Goal: Navigation & Orientation: Find specific page/section

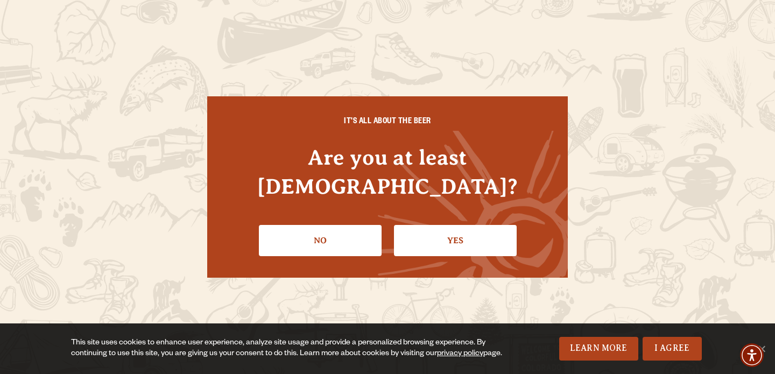
click at [463, 217] on li "Yes" at bounding box center [455, 236] width 123 height 39
click at [455, 225] on link "Yes" at bounding box center [455, 240] width 123 height 31
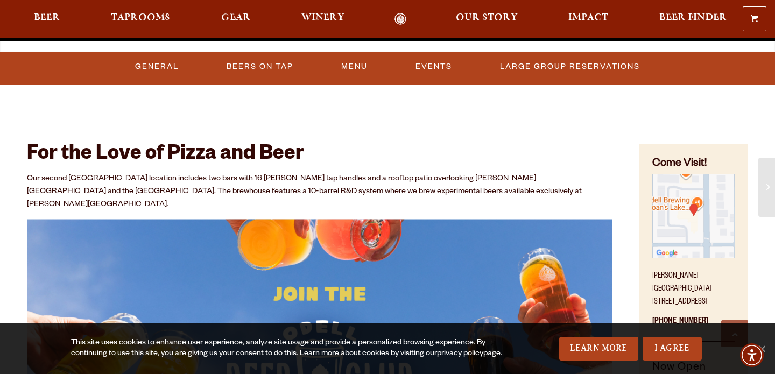
scroll to position [299, 0]
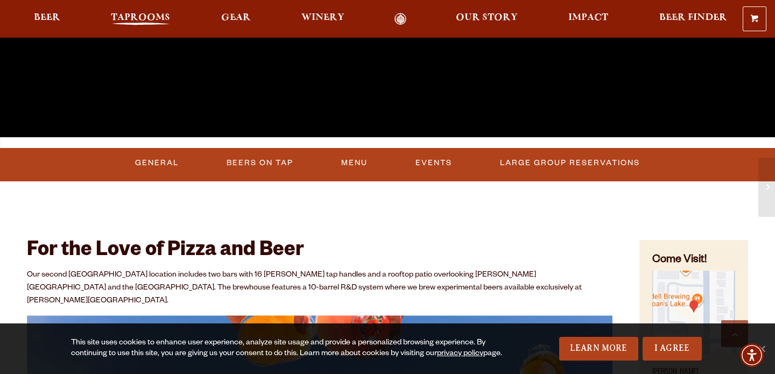
click at [139, 14] on span "Taprooms" at bounding box center [140, 17] width 59 height 9
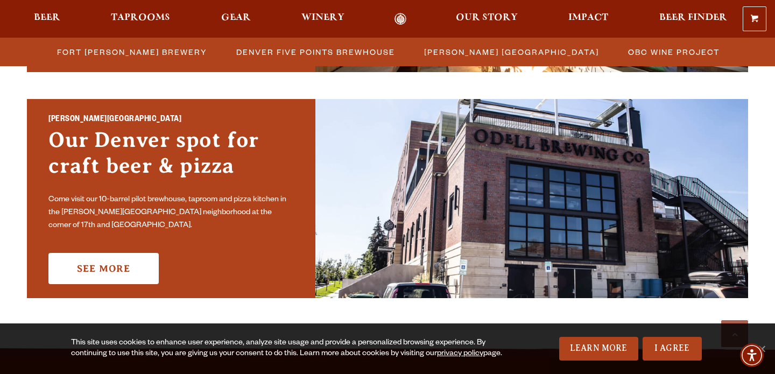
scroll to position [759, 0]
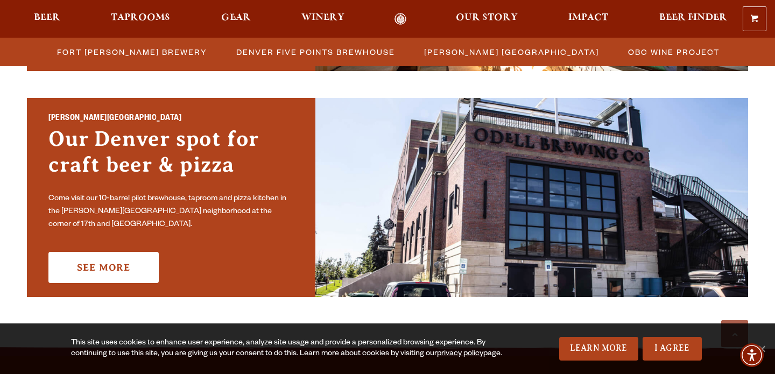
click at [115, 244] on div "Sloan’s Lake Brewhouse Our Denver spot for craft beer & pizza Come visit our 10…" at bounding box center [171, 197] width 288 height 199
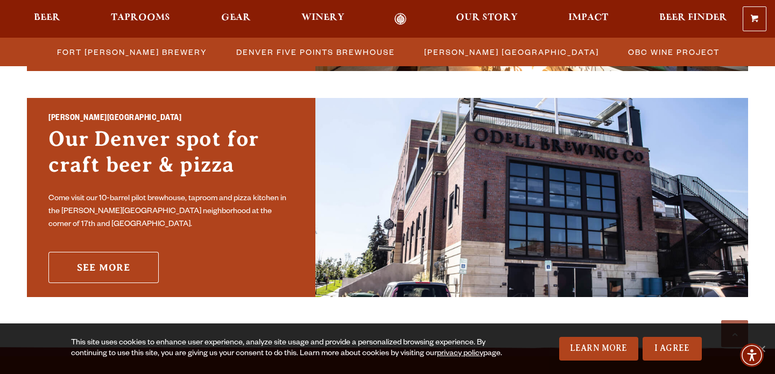
click at [111, 256] on link "See More" at bounding box center [103, 267] width 110 height 31
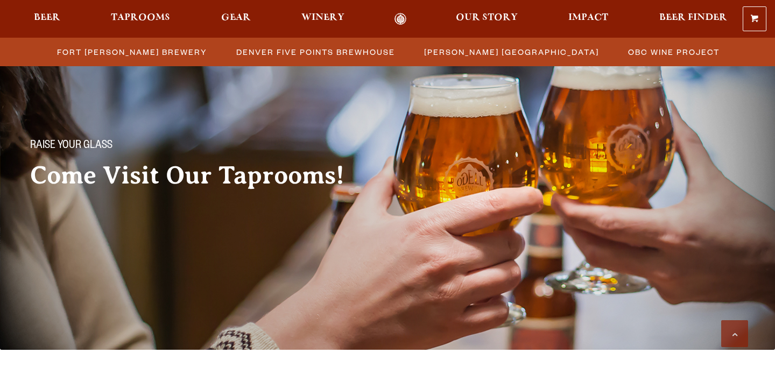
scroll to position [757, 0]
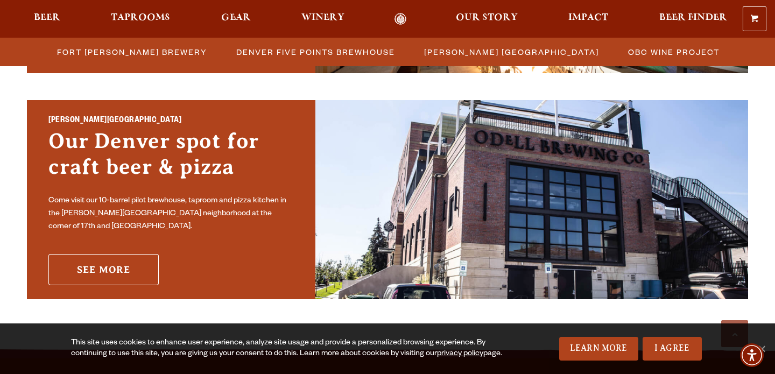
click at [112, 268] on link "See More" at bounding box center [103, 269] width 110 height 31
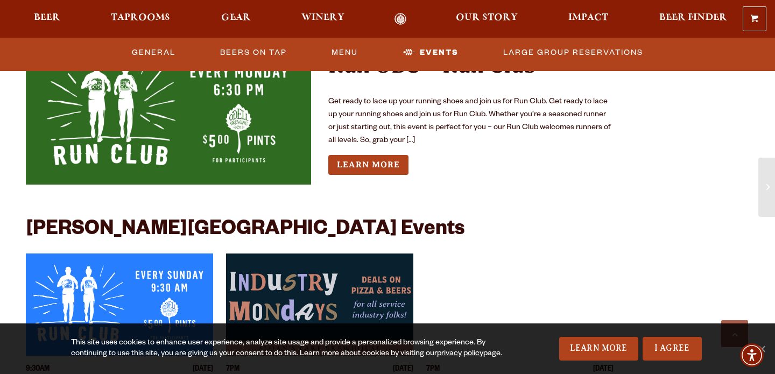
scroll to position [2886, 0]
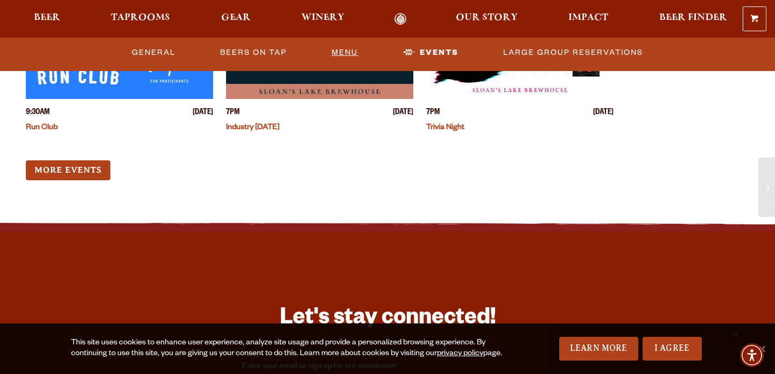
click at [345, 52] on link "Menu" at bounding box center [344, 52] width 35 height 25
